Goal: Task Accomplishment & Management: Manage account settings

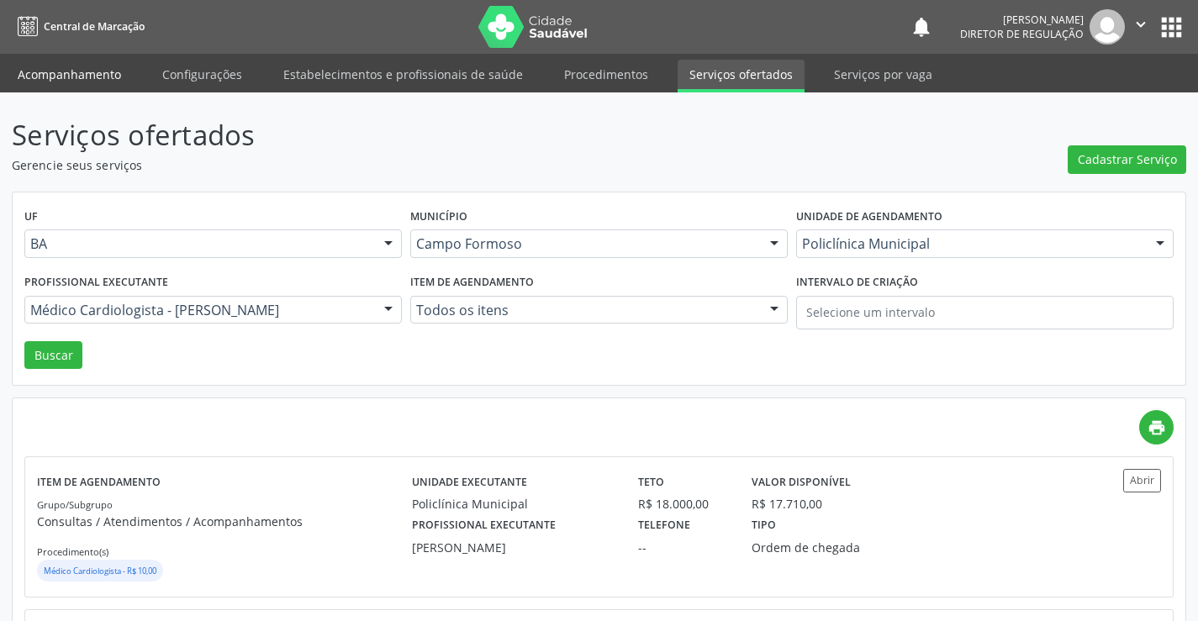
click at [76, 70] on link "Acompanhamento" at bounding box center [69, 74] width 127 height 29
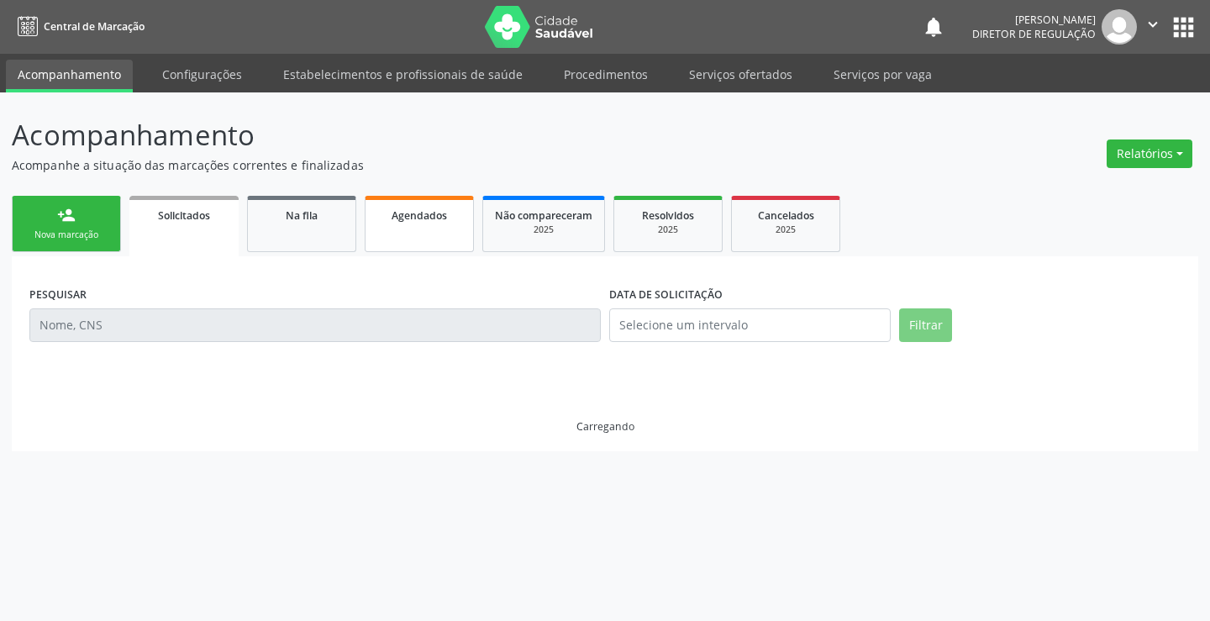
click at [424, 240] on link "Agendados" at bounding box center [419, 224] width 109 height 56
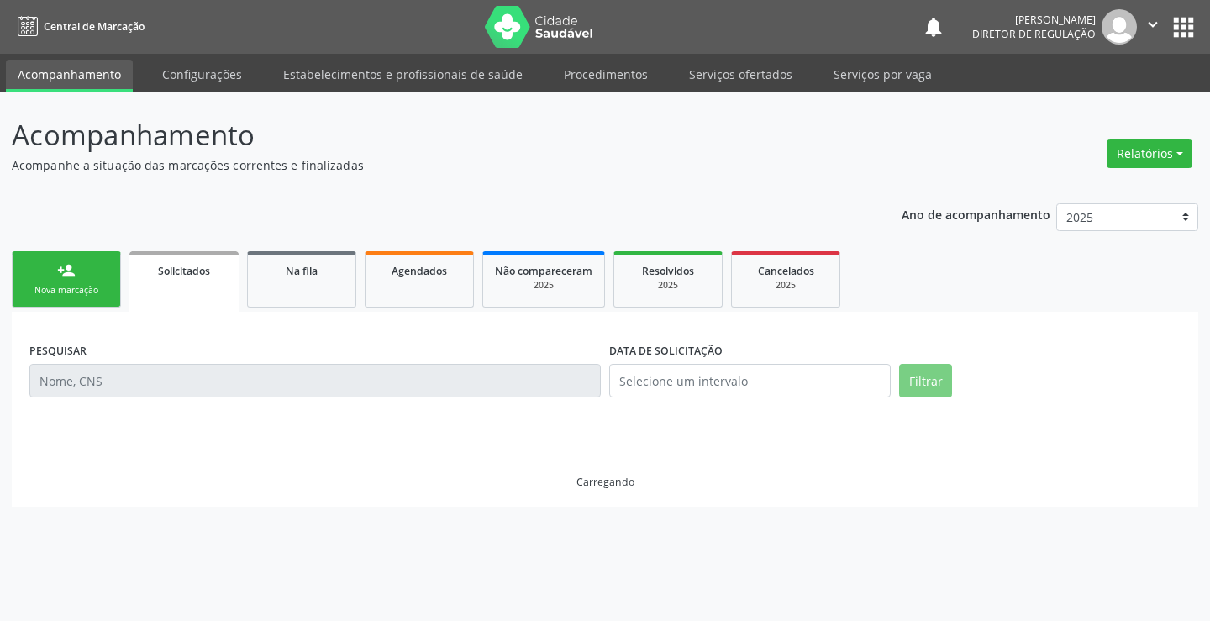
click at [94, 385] on input "text" at bounding box center [315, 381] width 572 height 34
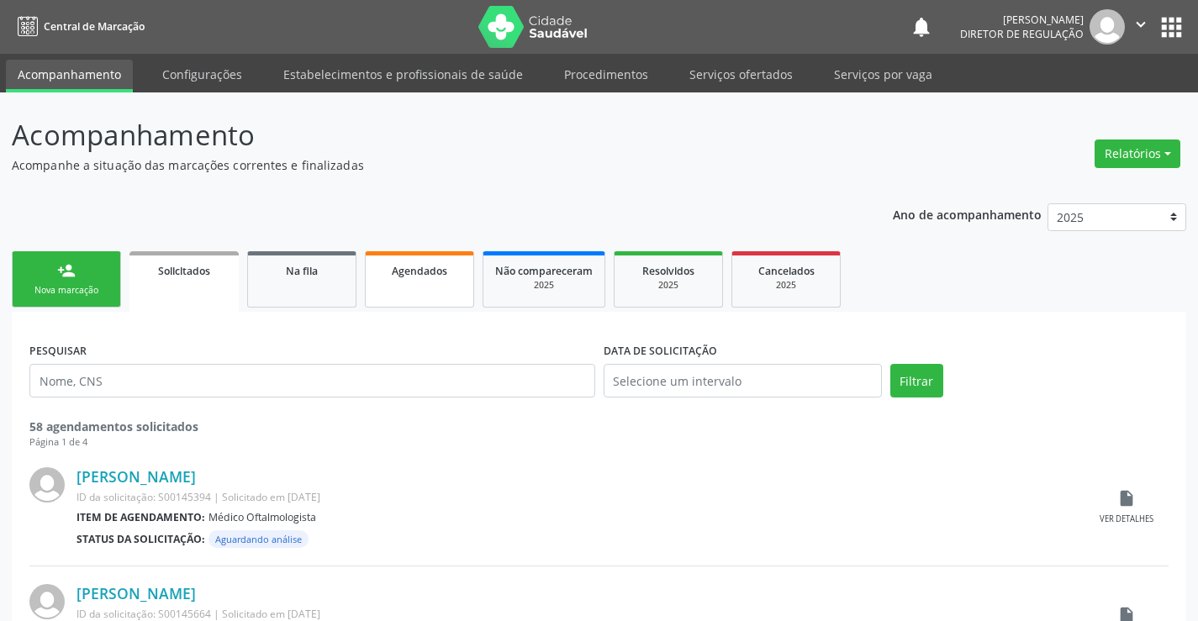
click at [396, 280] on link "Agendados" at bounding box center [419, 279] width 109 height 56
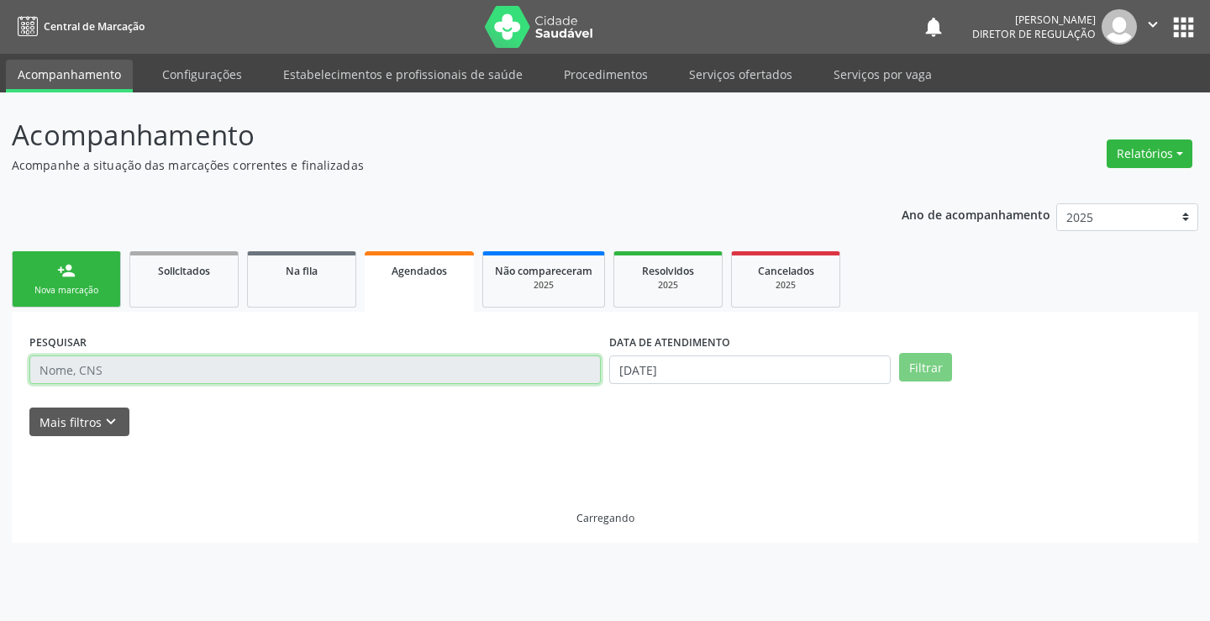
click at [123, 362] on input "text" at bounding box center [315, 370] width 572 height 29
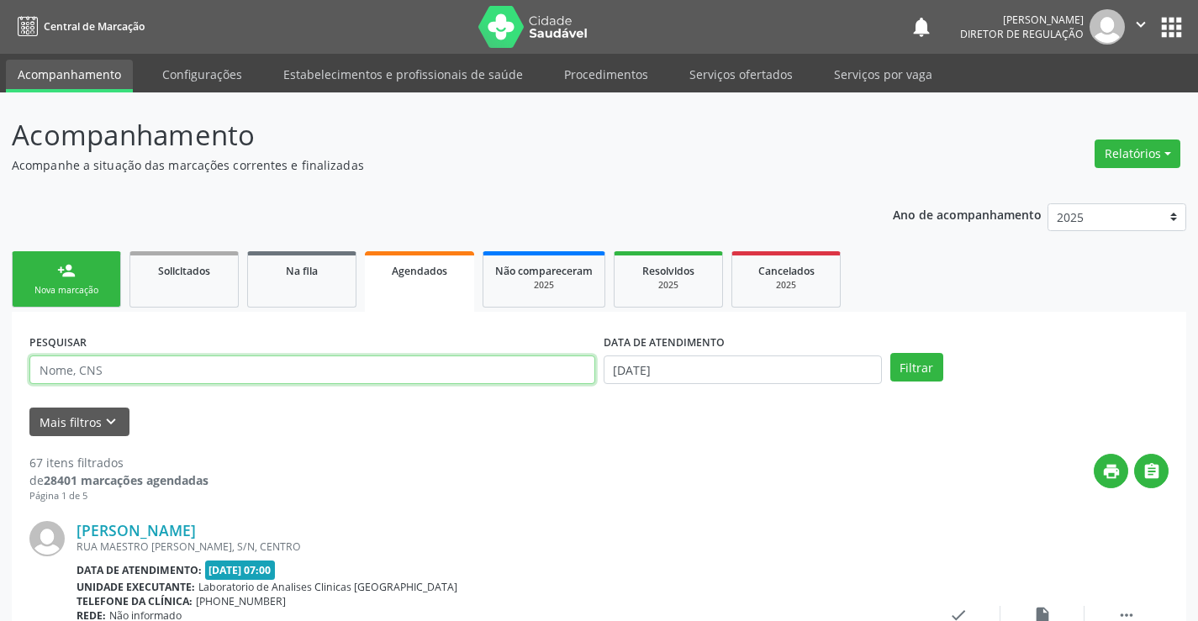
click at [120, 364] on input "text" at bounding box center [312, 370] width 566 height 29
type input "702505390432831"
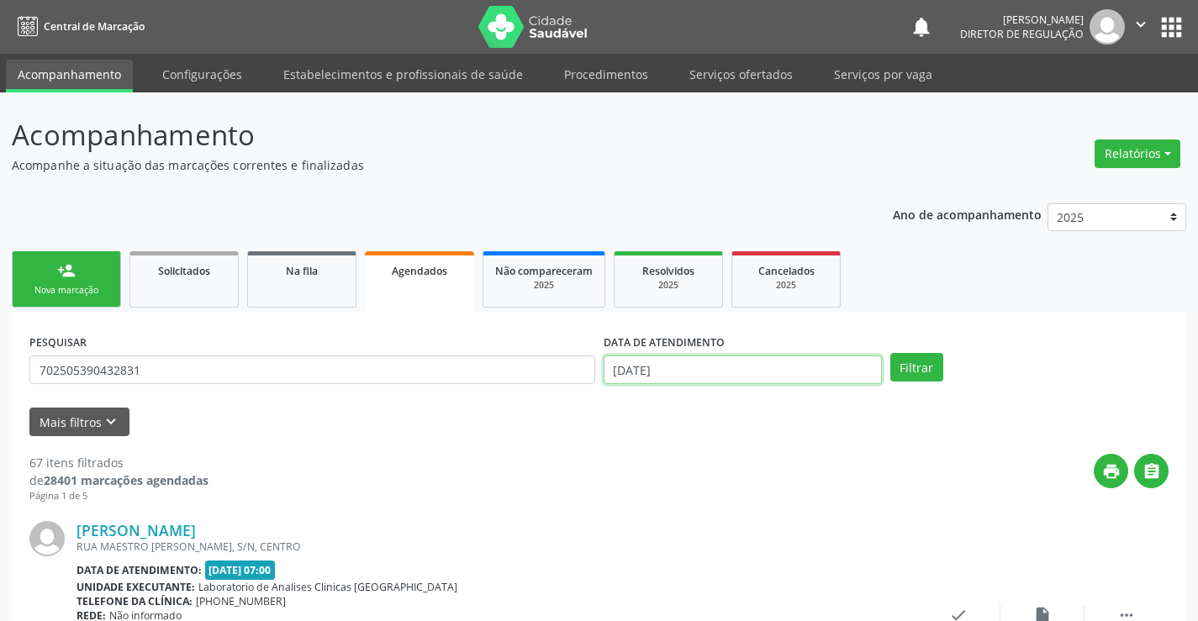
click at [753, 375] on input "[DATE]" at bounding box center [743, 370] width 278 height 29
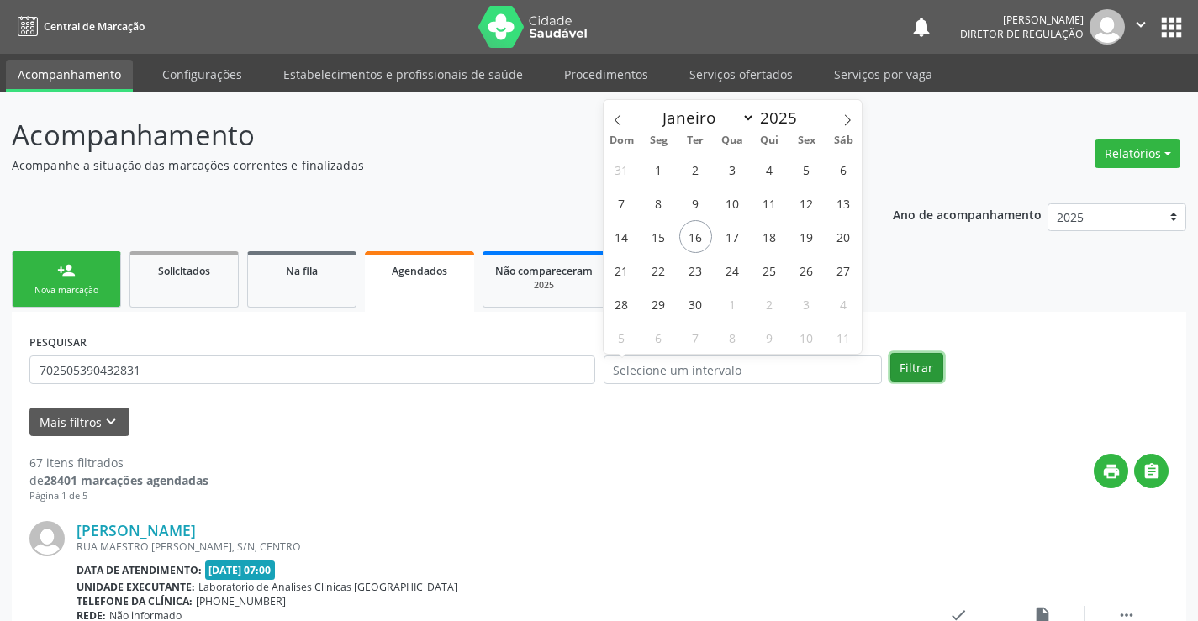
click at [905, 365] on button "Filtrar" at bounding box center [916, 367] width 53 height 29
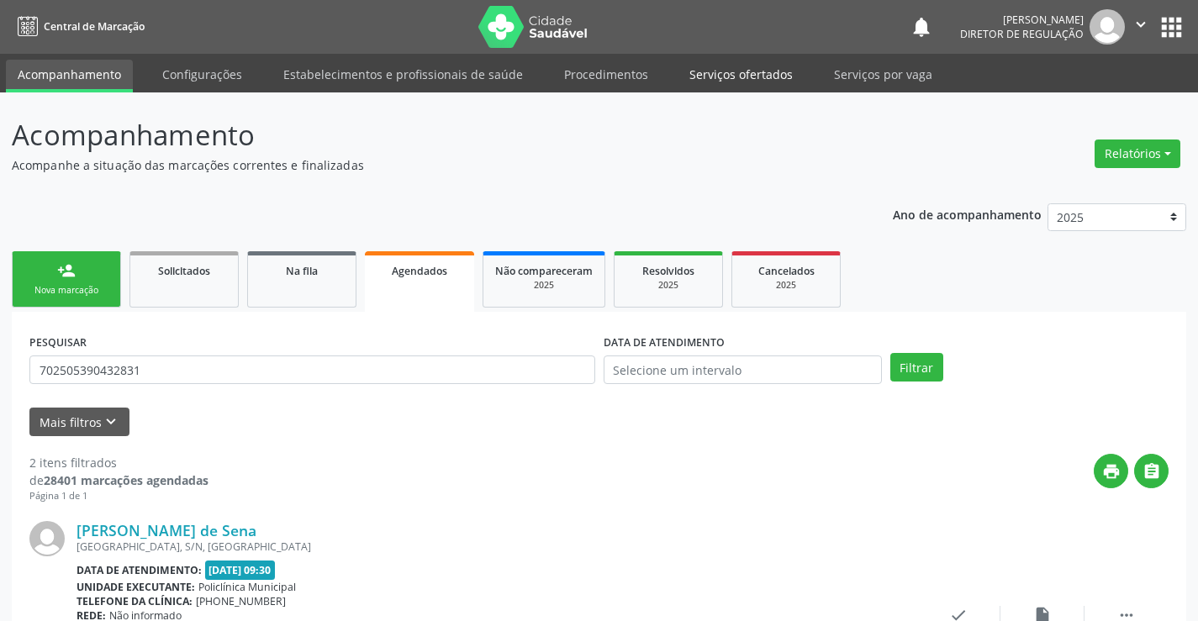
click at [743, 78] on link "Serviços ofertados" at bounding box center [741, 74] width 127 height 29
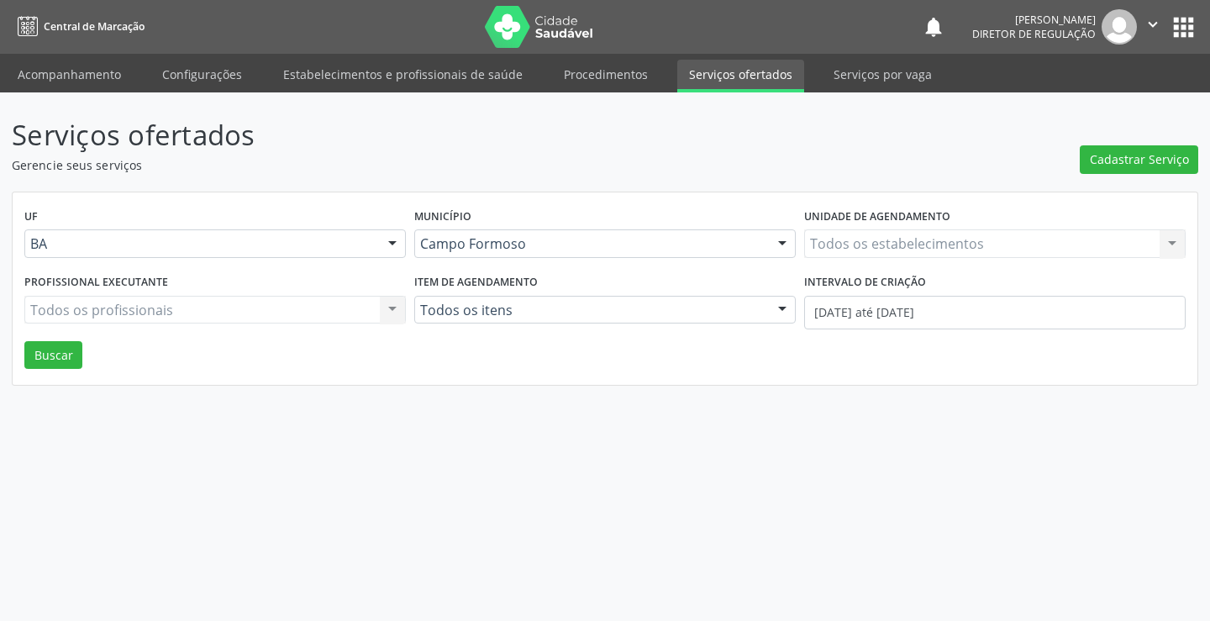
click at [914, 248] on div "Todos os estabelecimentos Todos os estabelecimentos Nenhum resultado encontrado…" at bounding box center [995, 243] width 382 height 29
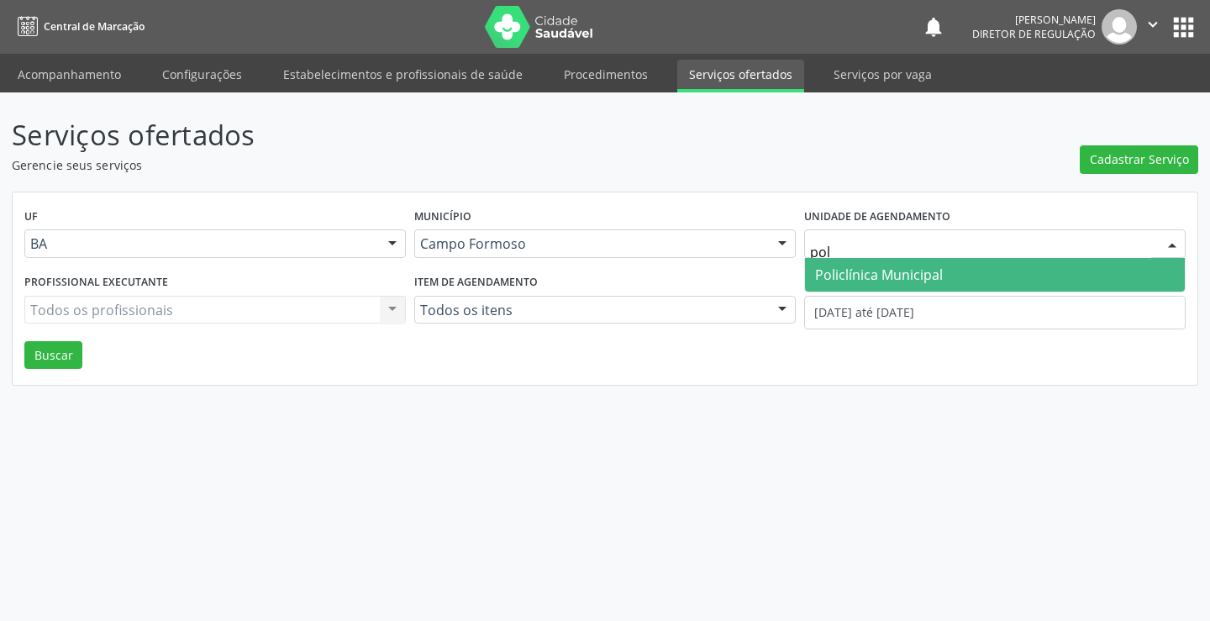
type input "poli"
click at [911, 292] on div "Policlínica Municipal Nenhum resultado encontrado para: " poli " Não há nenhuma…" at bounding box center [995, 275] width 382 height 34
click at [877, 270] on span "Policlínica Municipal" at bounding box center [879, 275] width 128 height 18
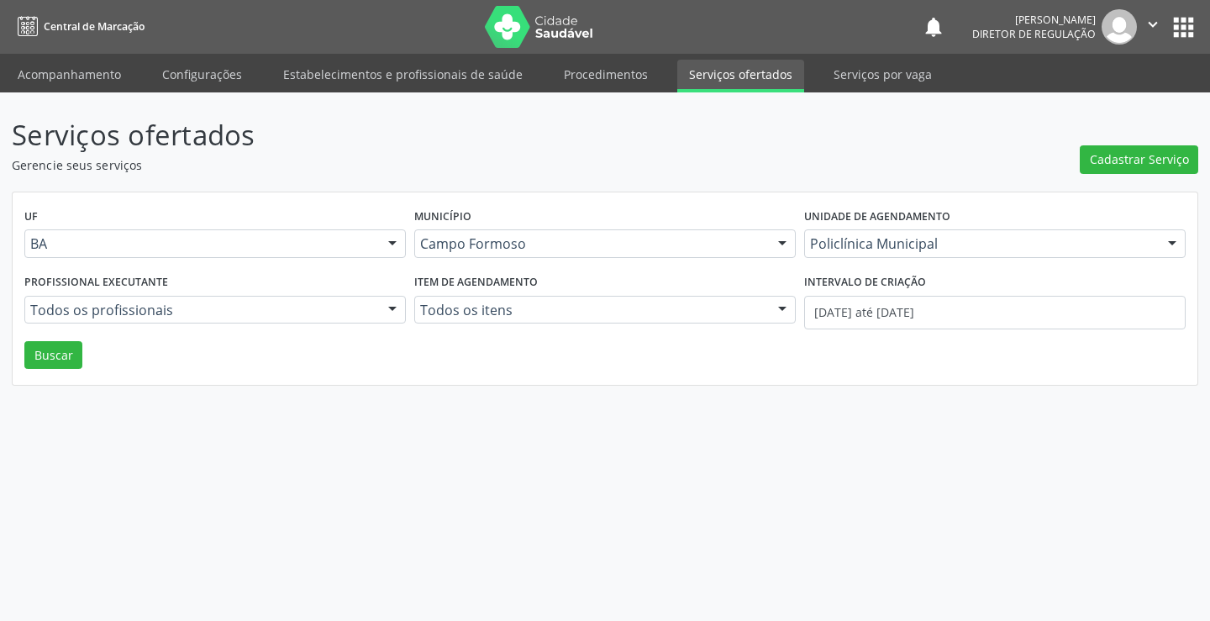
click at [156, 319] on div "Todos os profissionais" at bounding box center [215, 310] width 382 height 29
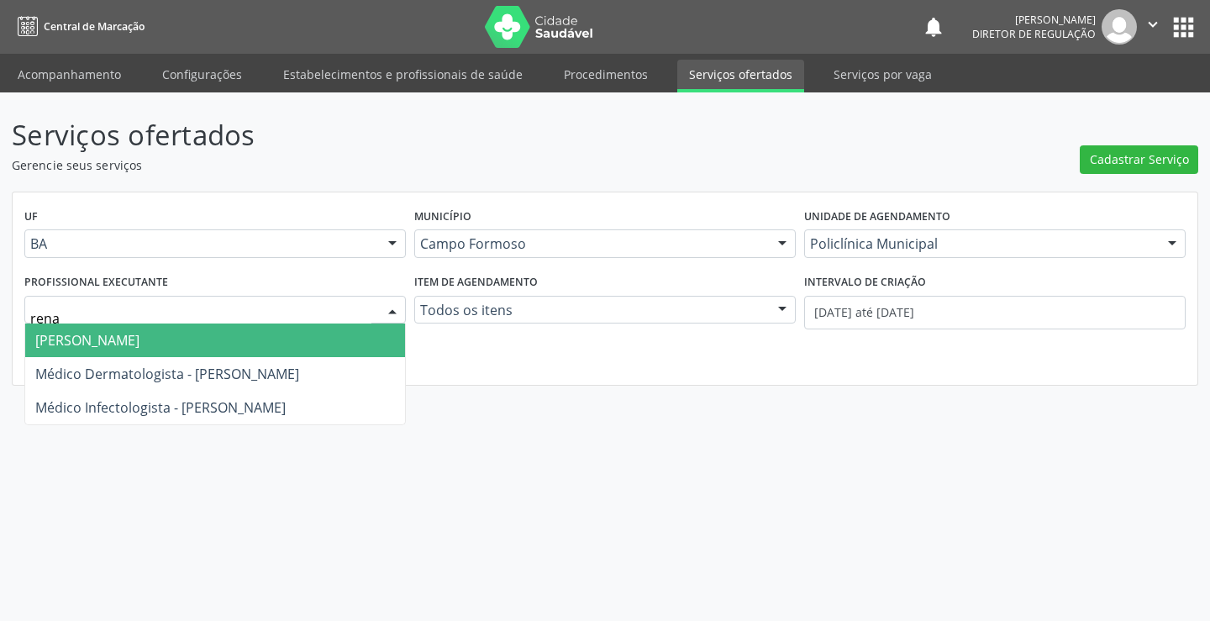
type input "renat"
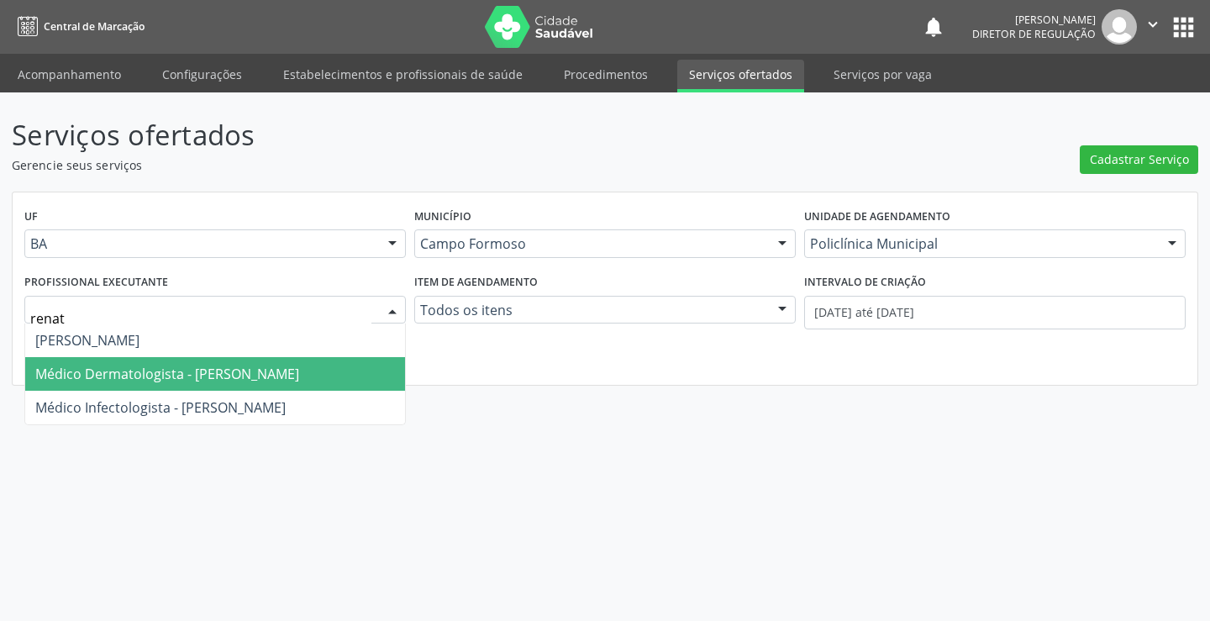
drag, startPoint x: 180, startPoint y: 369, endPoint x: 415, endPoint y: 361, distance: 235.5
click at [181, 370] on span "Médico Dermatologista - Renata Ribeiro Nascimento" at bounding box center [167, 374] width 264 height 18
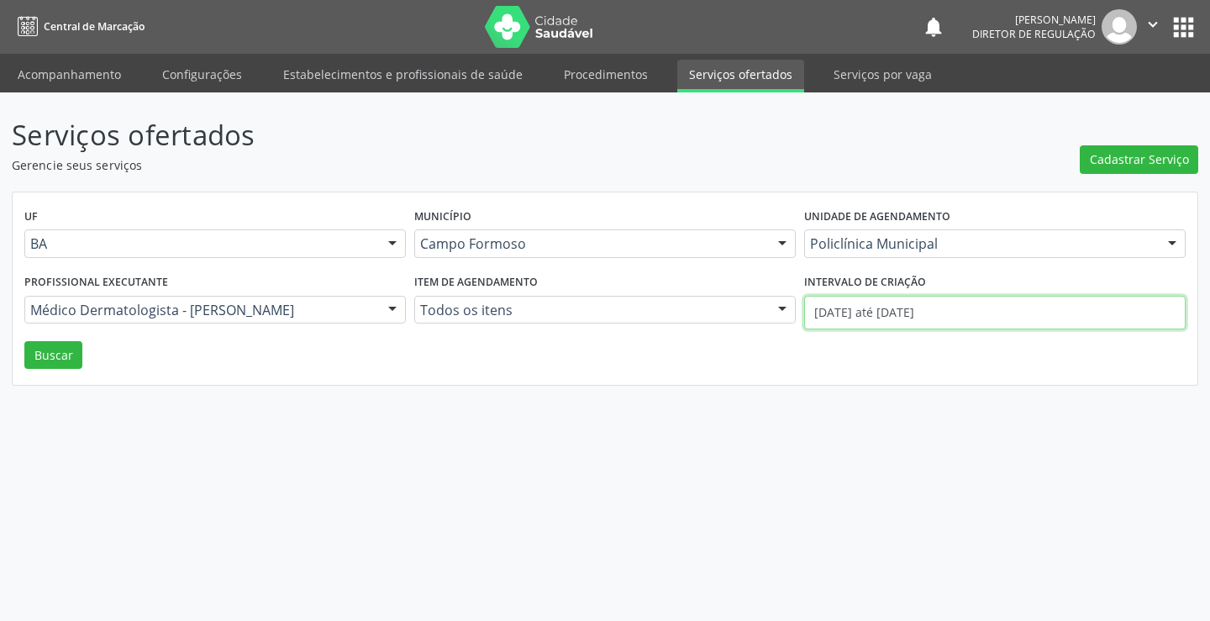
drag, startPoint x: 818, startPoint y: 306, endPoint x: 704, endPoint y: 323, distance: 115.6
click at [817, 306] on input "01/09/2025 até 16/09/2025" at bounding box center [995, 313] width 382 height 34
drag, startPoint x: 59, startPoint y: 360, endPoint x: 106, endPoint y: 371, distance: 48.3
click at [59, 358] on button "Buscar" at bounding box center [53, 355] width 58 height 29
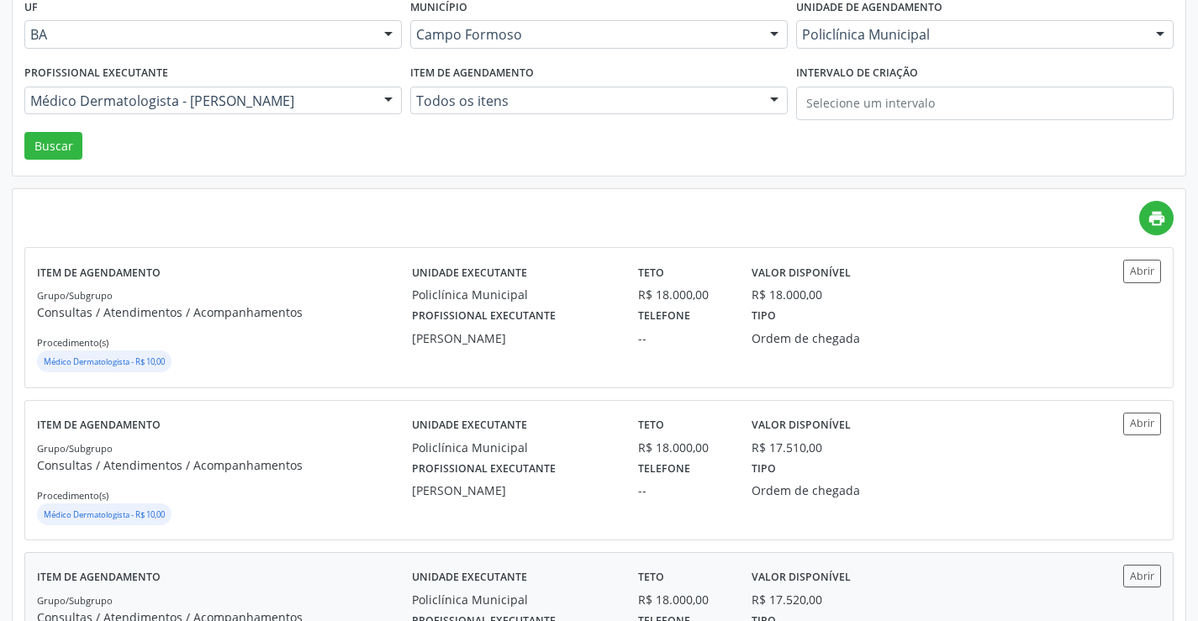
scroll to position [336, 0]
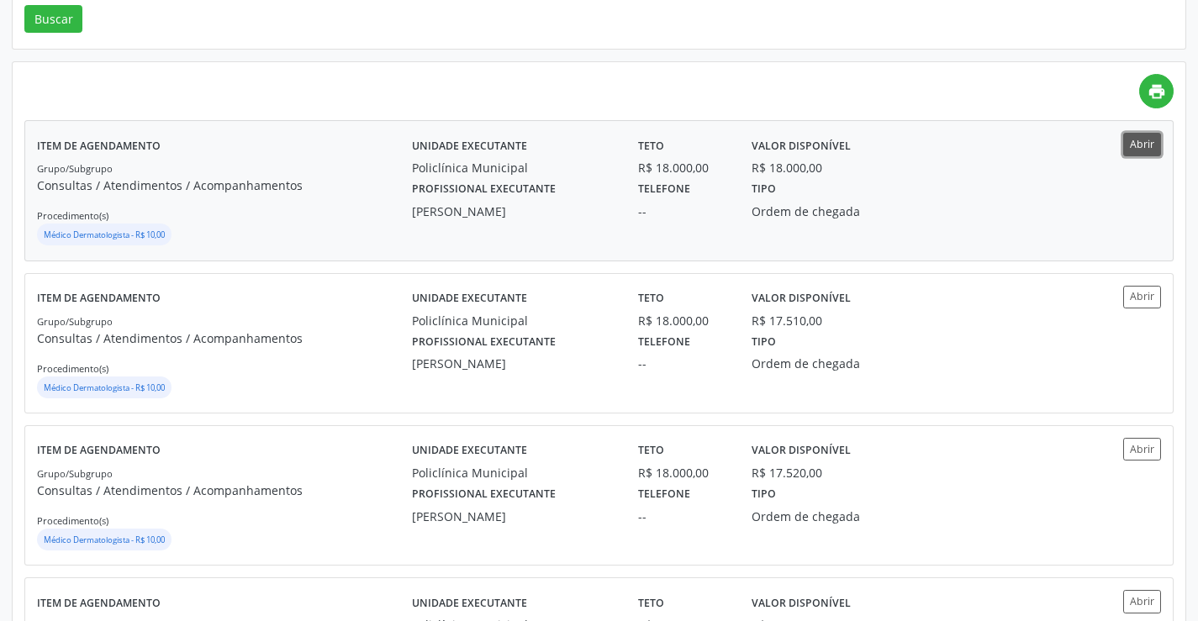
click at [1131, 146] on button "Abrir" at bounding box center [1142, 144] width 38 height 23
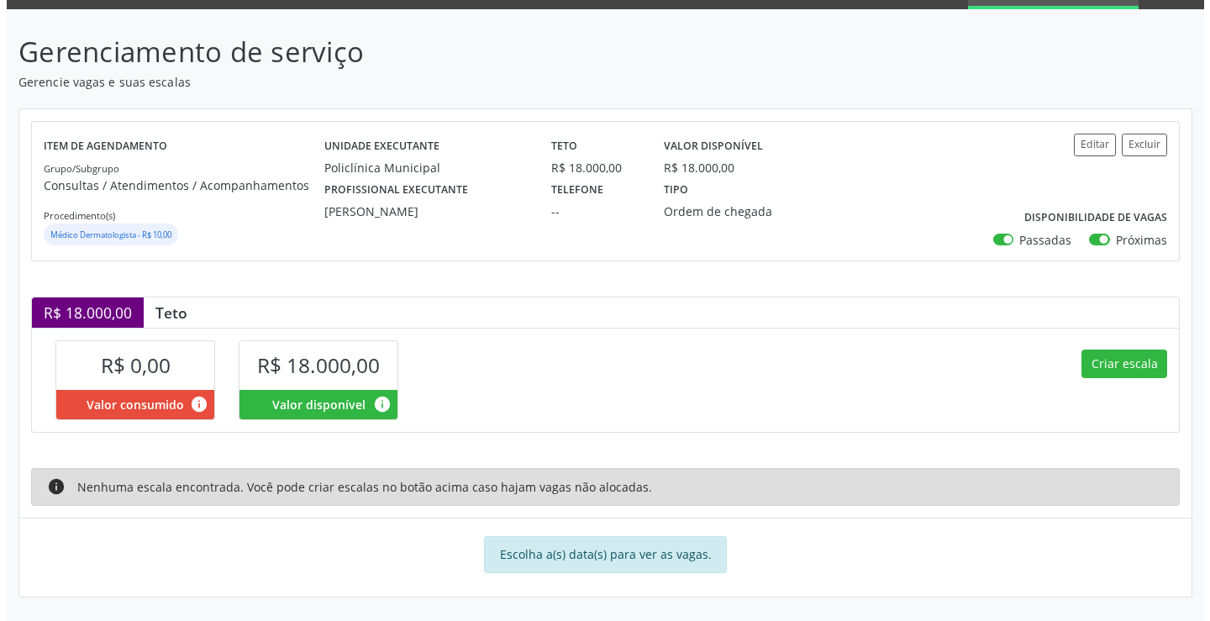
scroll to position [83, 0]
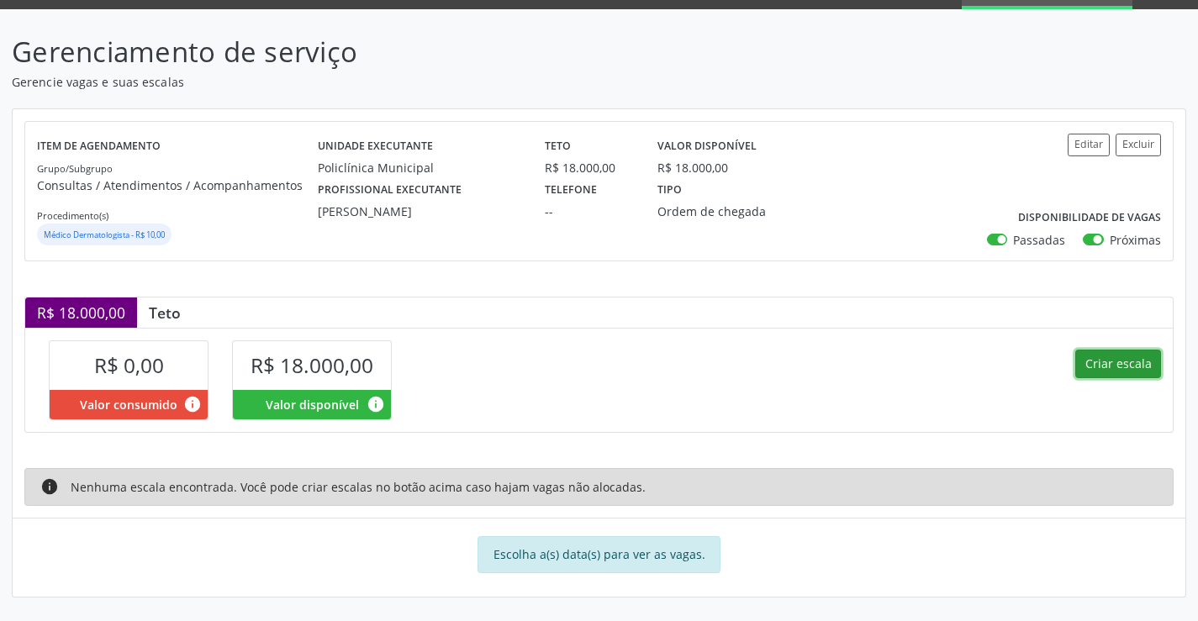
click at [1108, 371] on button "Criar escala" at bounding box center [1118, 364] width 86 height 29
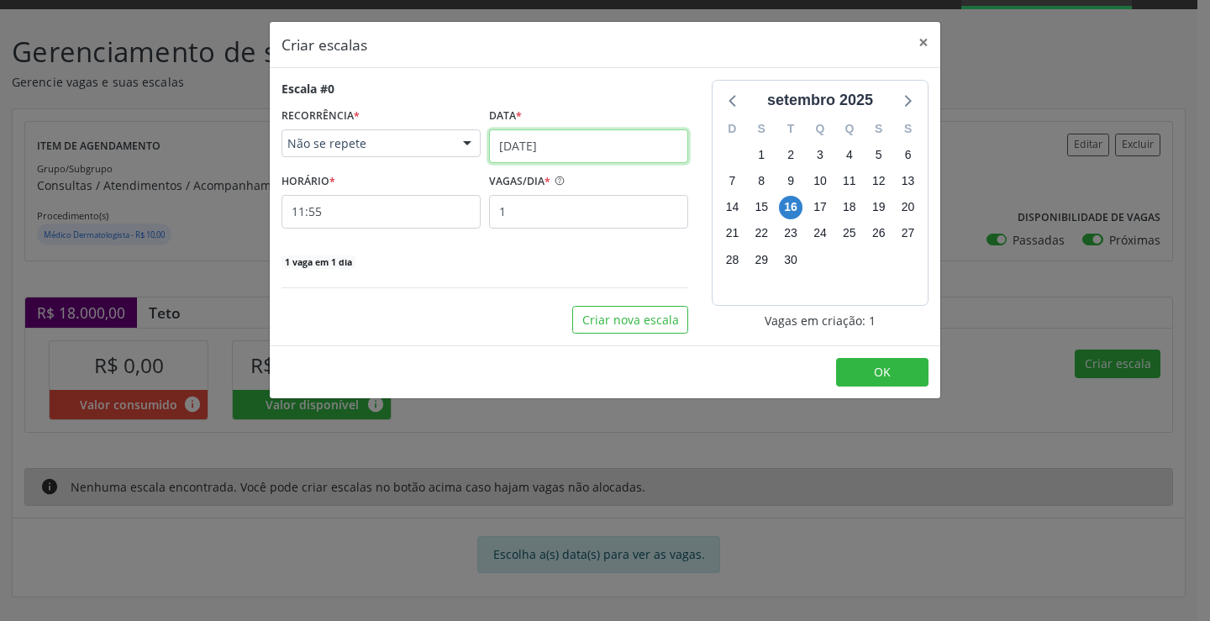
click at [546, 149] on input "[DATE]" at bounding box center [588, 146] width 199 height 34
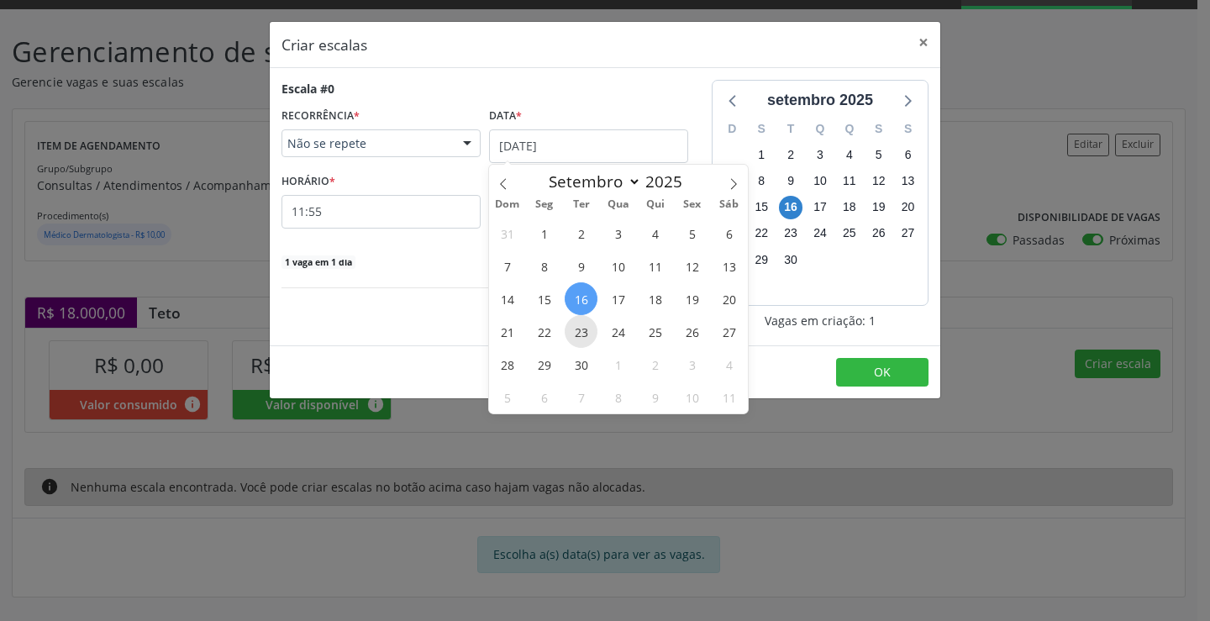
click at [583, 334] on span "23" at bounding box center [581, 331] width 33 height 33
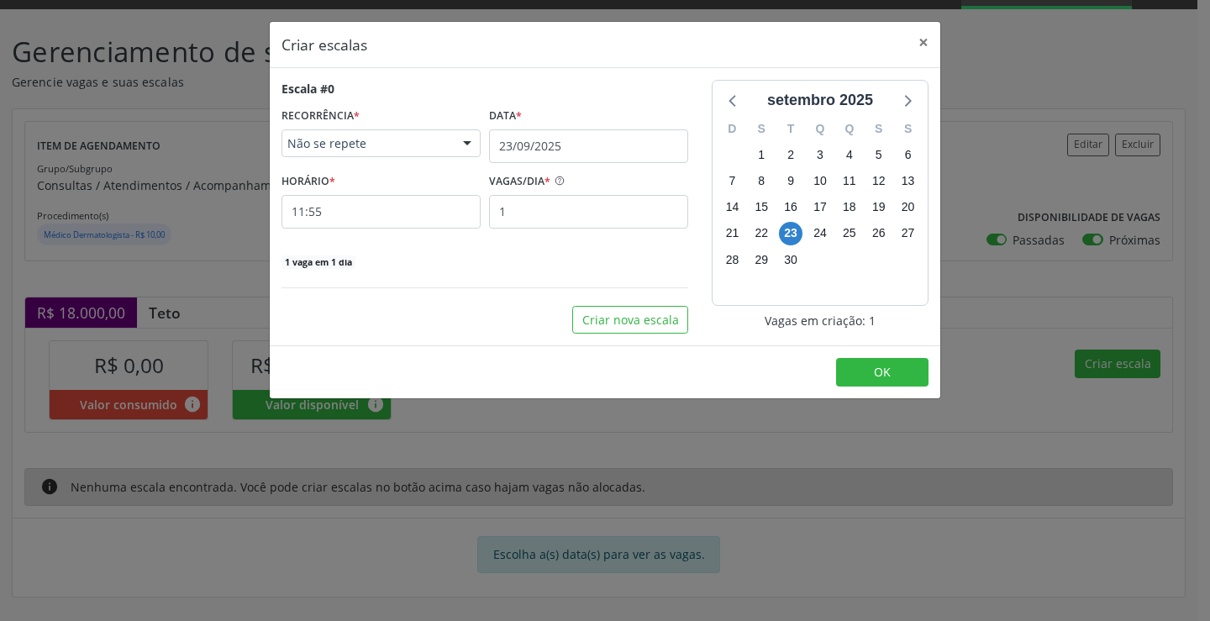
click at [563, 125] on div "Data *" at bounding box center [588, 116] width 199 height 26
click at [601, 151] on input "23/09/2025" at bounding box center [588, 146] width 199 height 34
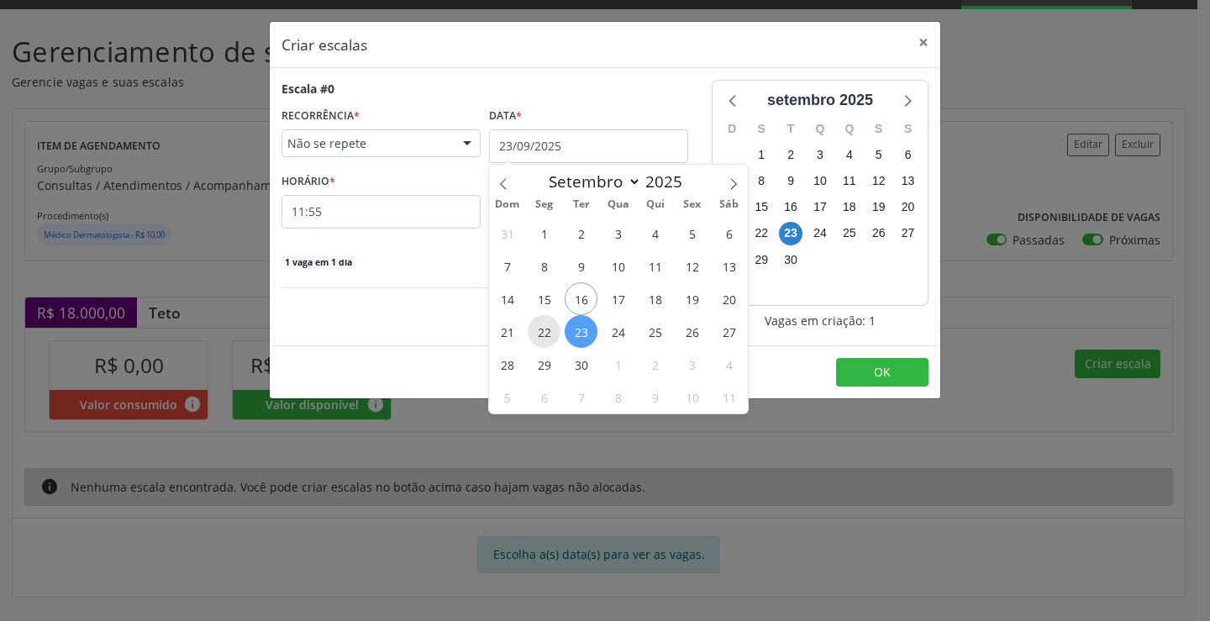
click at [558, 329] on span "22" at bounding box center [544, 331] width 33 height 33
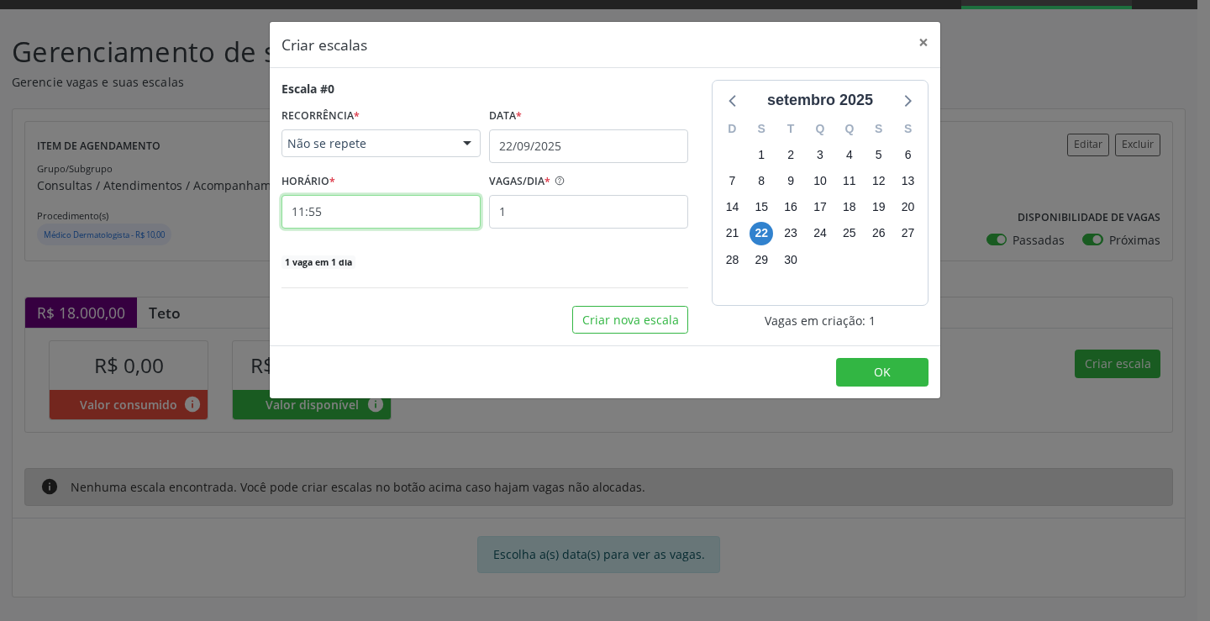
click at [435, 224] on input "11:55" at bounding box center [381, 212] width 199 height 34
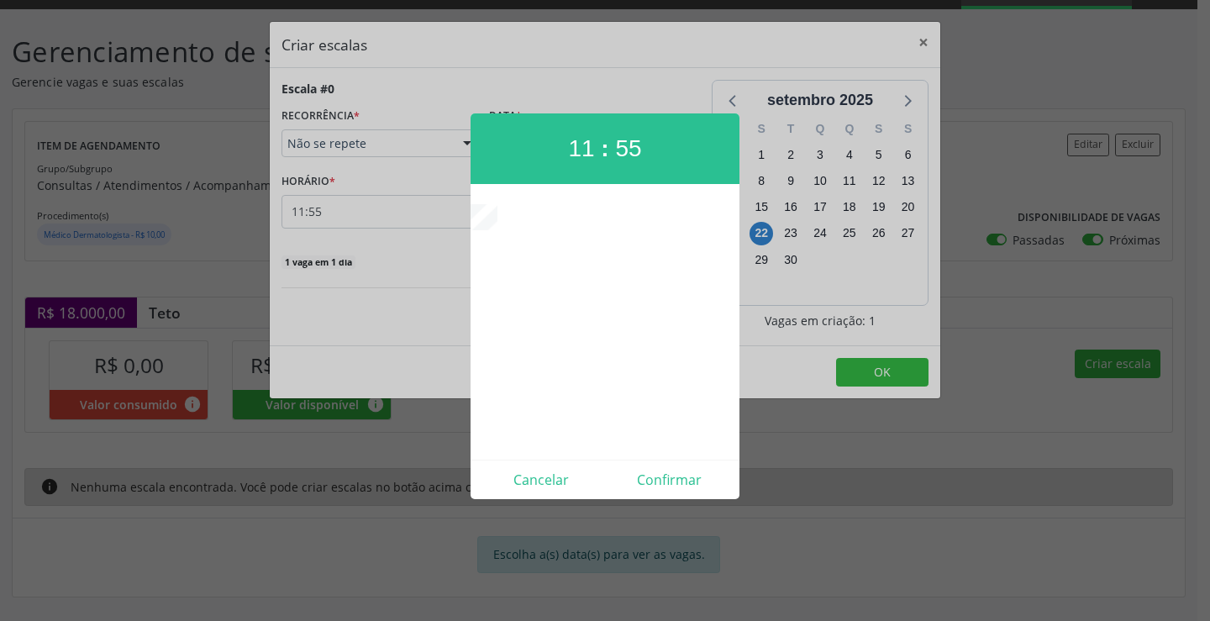
click at [416, 221] on div at bounding box center [605, 310] width 1210 height 621
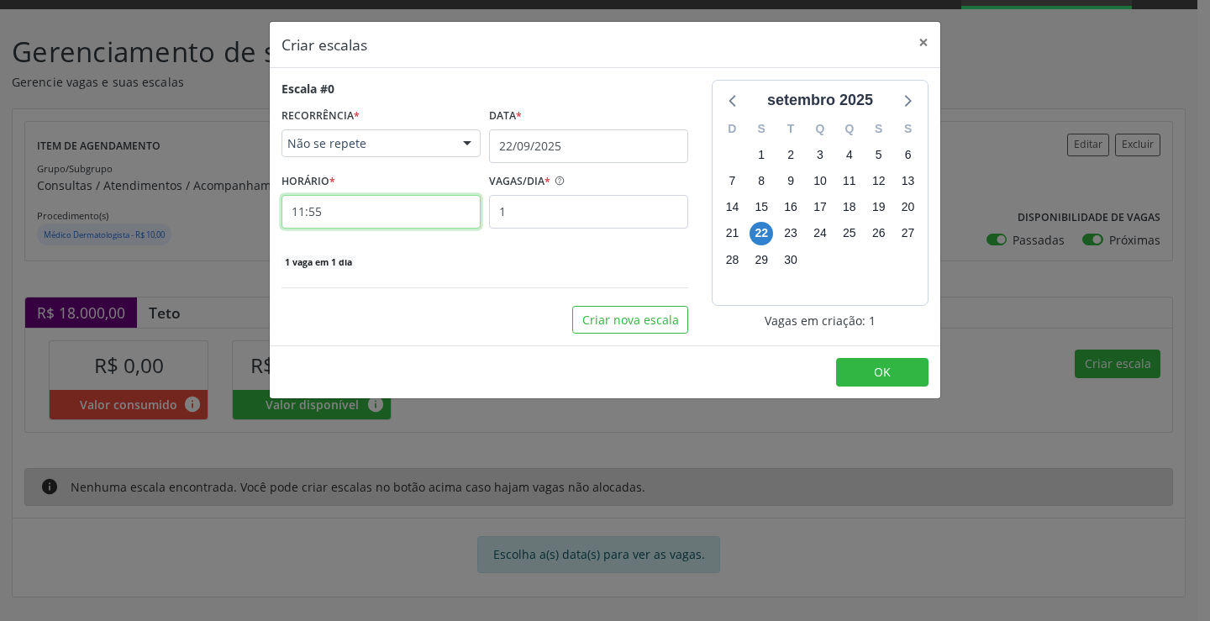
click at [418, 221] on input "11:55" at bounding box center [381, 212] width 199 height 34
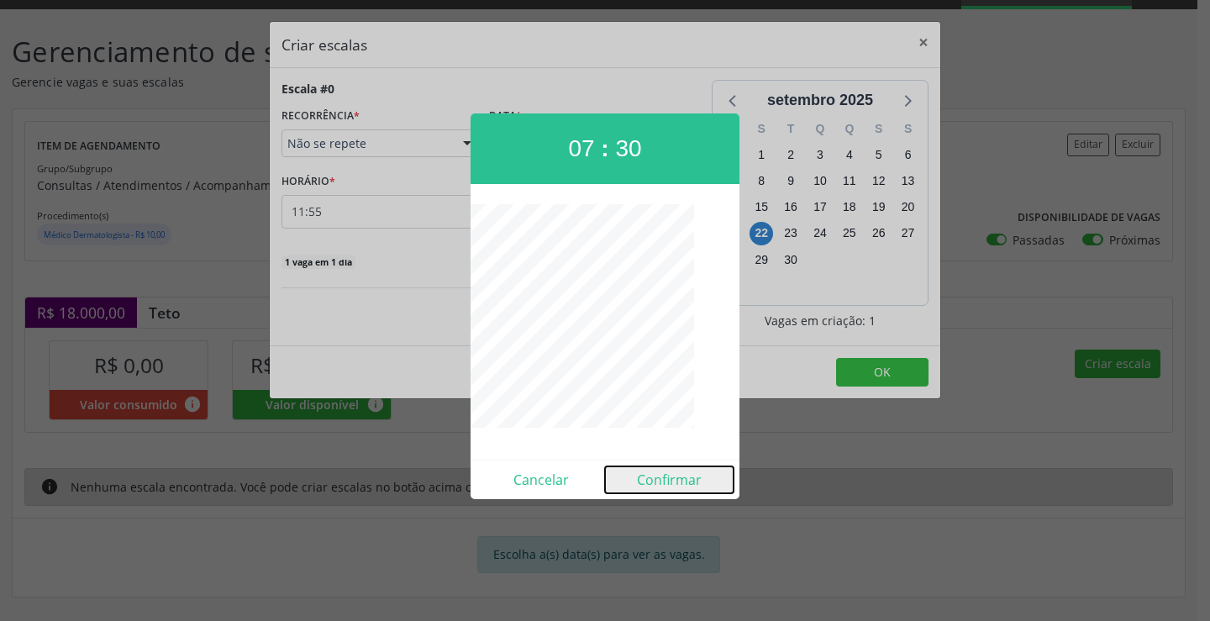
click at [646, 473] on button "Confirmar" at bounding box center [669, 480] width 129 height 27
type input "07:30"
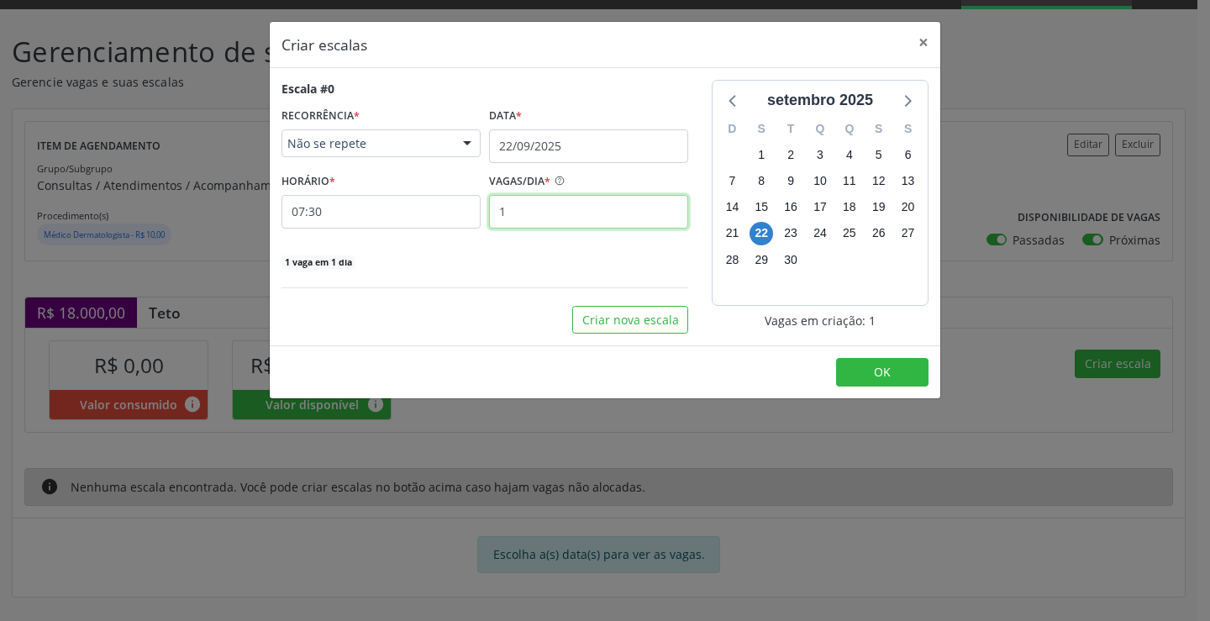
drag, startPoint x: 545, startPoint y: 223, endPoint x: 567, endPoint y: 213, distance: 24.8
click at [549, 223] on input "1" at bounding box center [588, 212] width 199 height 34
type input "15"
click at [899, 372] on button "OK" at bounding box center [882, 372] width 92 height 29
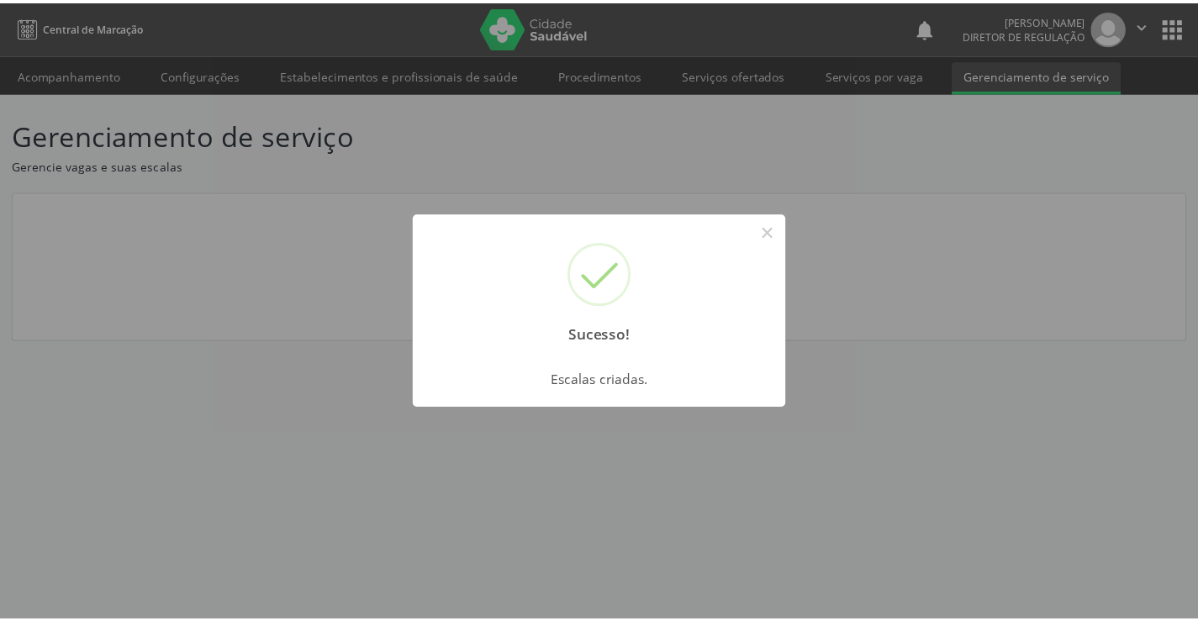
scroll to position [0, 0]
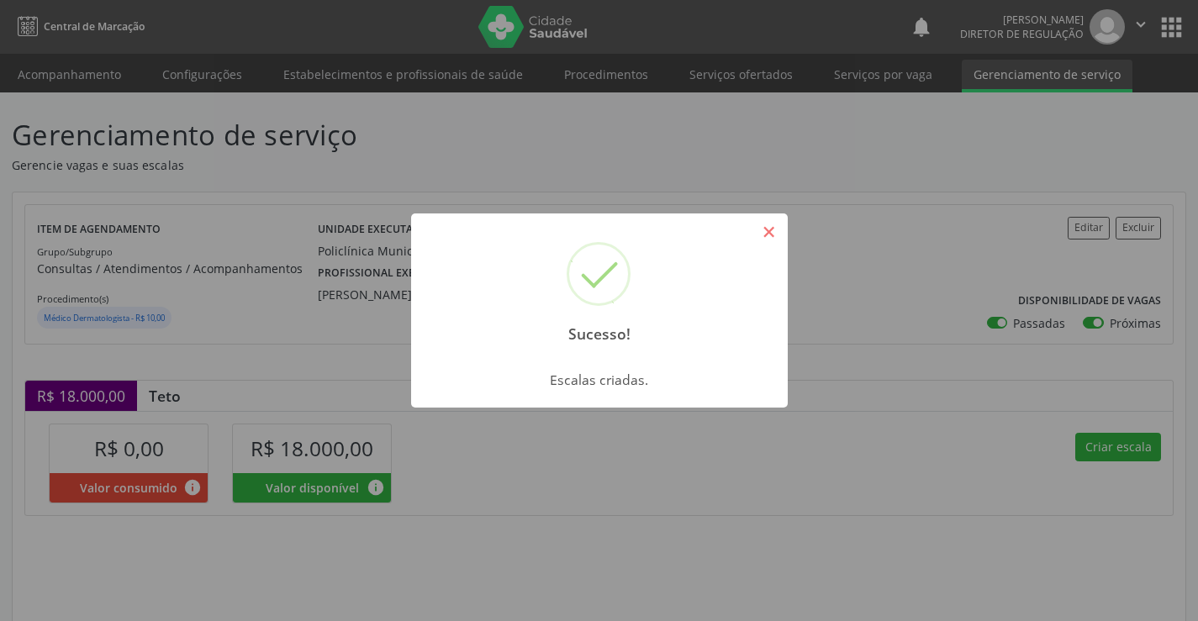
click at [762, 224] on button "×" at bounding box center [769, 232] width 29 height 29
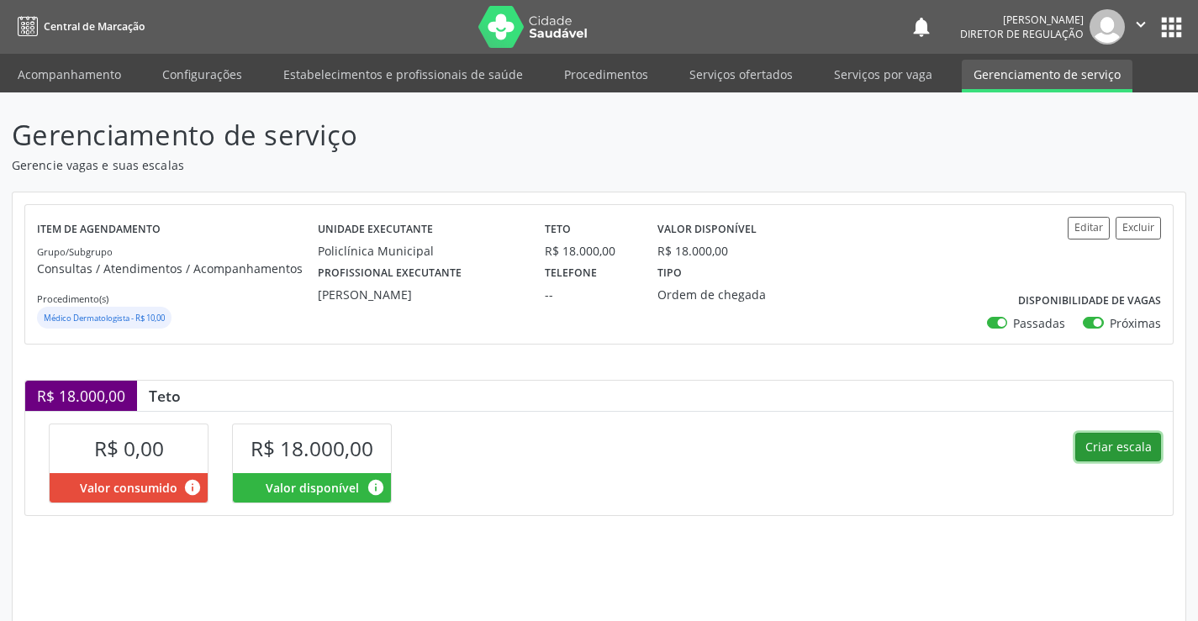
click at [1108, 449] on button "Criar escala" at bounding box center [1118, 447] width 86 height 29
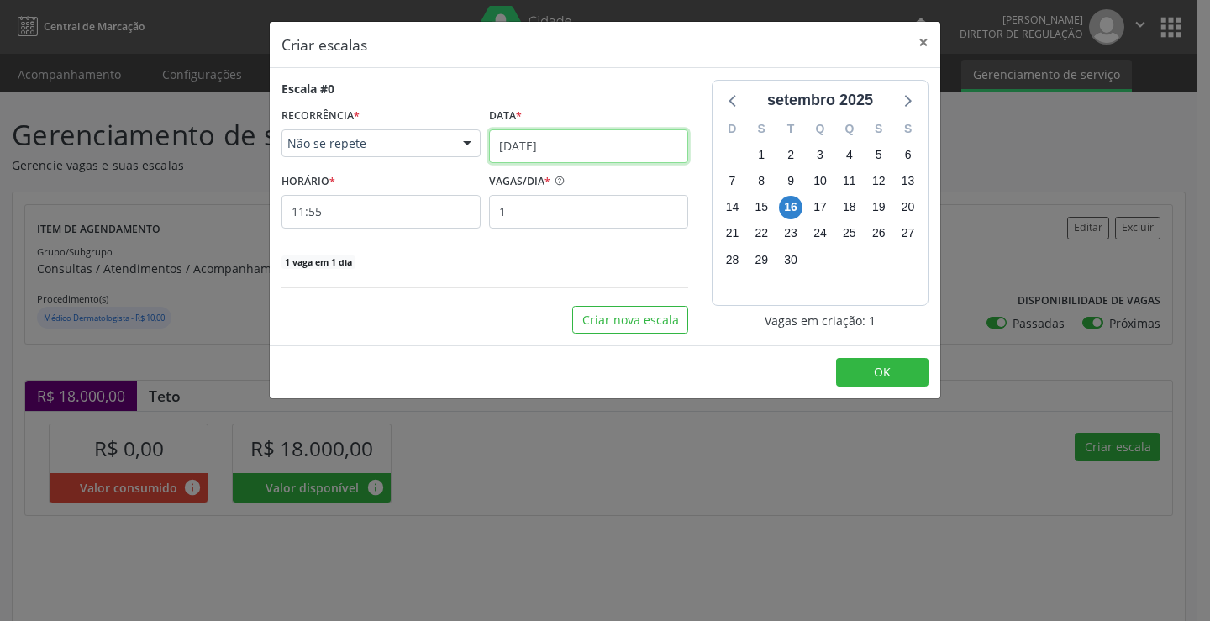
click at [532, 143] on input "[DATE]" at bounding box center [588, 146] width 199 height 34
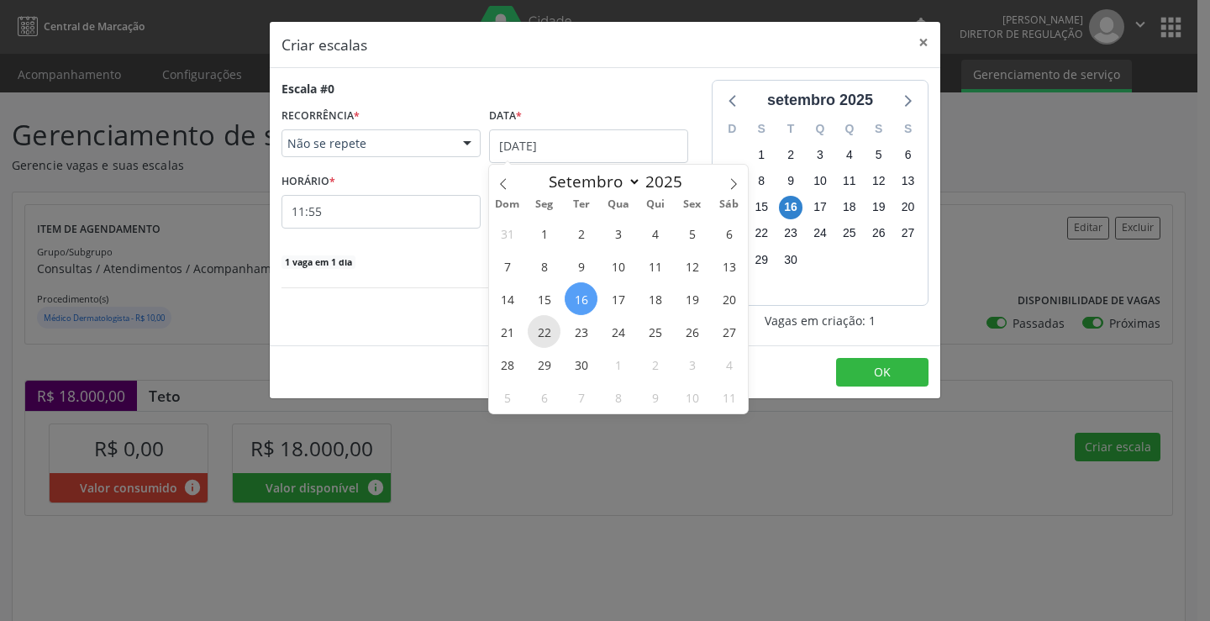
click at [554, 335] on span "22" at bounding box center [544, 331] width 33 height 33
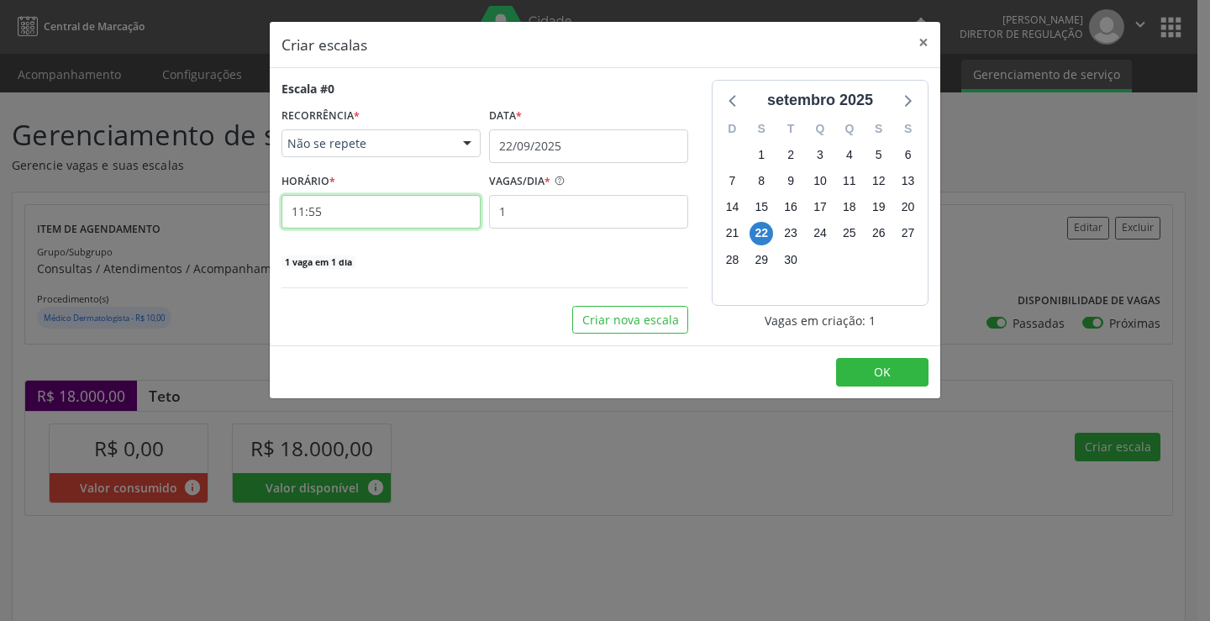
click at [401, 208] on input "11:55" at bounding box center [381, 212] width 199 height 34
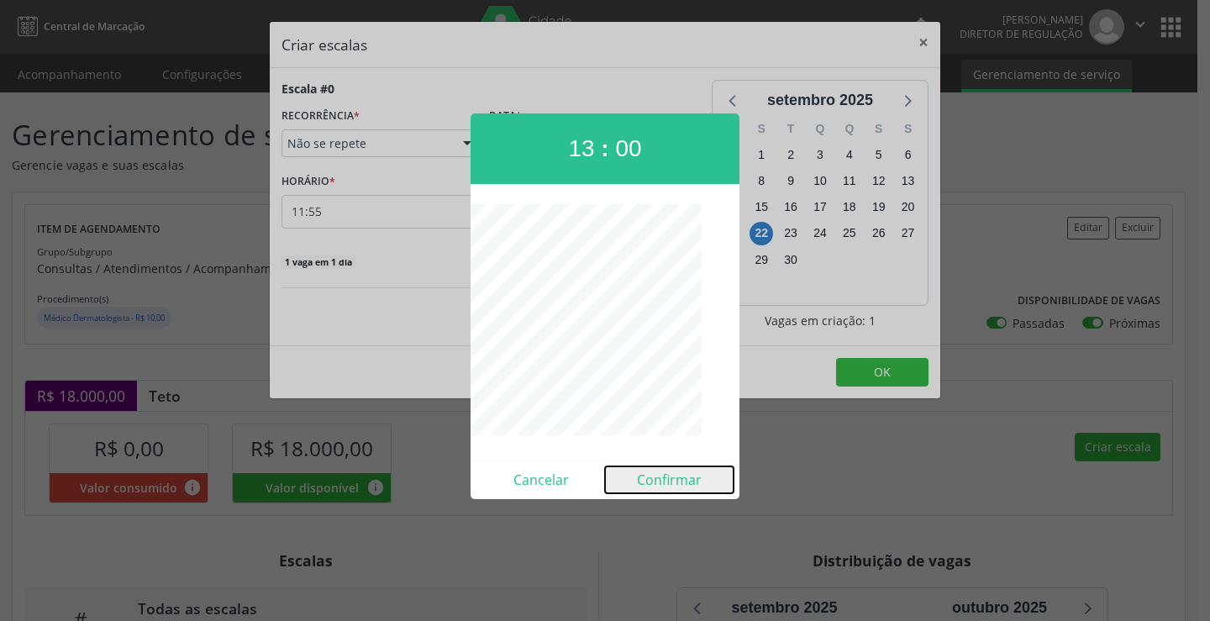
drag, startPoint x: 662, startPoint y: 476, endPoint x: 636, endPoint y: 315, distance: 162.7
click at [664, 473] on button "Confirmar" at bounding box center [669, 480] width 129 height 27
type input "13:00"
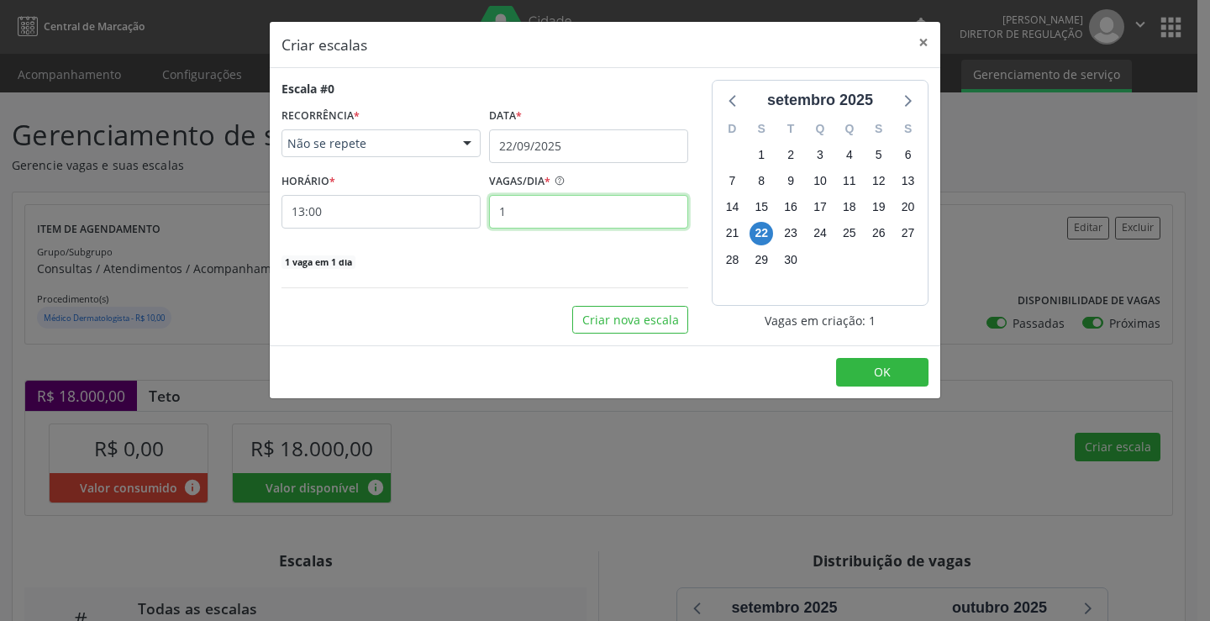
click at [599, 222] on input "1" at bounding box center [588, 212] width 199 height 34
type input "10"
click at [901, 389] on footer "OK" at bounding box center [605, 371] width 671 height 53
click at [899, 386] on button "OK" at bounding box center [882, 372] width 92 height 29
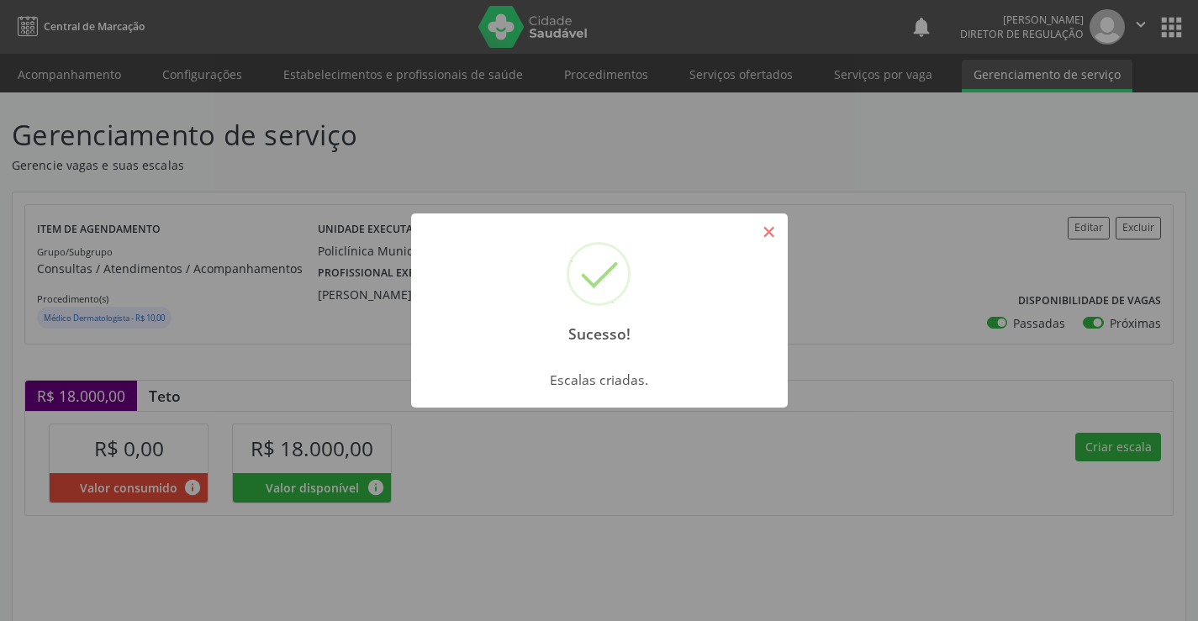
click at [780, 227] on button "×" at bounding box center [769, 232] width 29 height 29
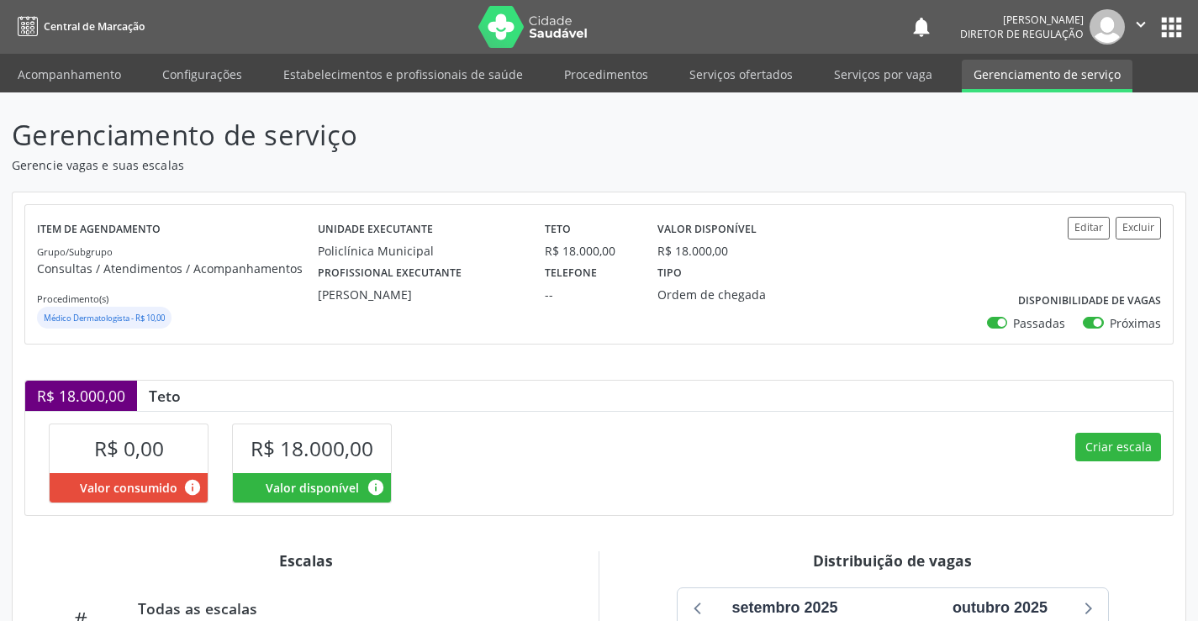
click at [1142, 17] on icon "" at bounding box center [1140, 24] width 18 height 18
click at [1079, 110] on link "Sair" at bounding box center [1098, 103] width 116 height 24
